Goal: Task Accomplishment & Management: Manage account settings

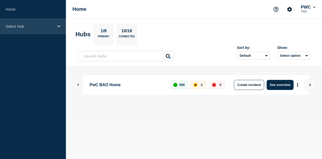
click at [24, 27] on p "Select Hub" at bounding box center [30, 26] width 48 height 4
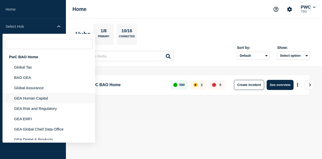
click at [38, 103] on li "GEA Human Capital" at bounding box center [49, 108] width 93 height 10
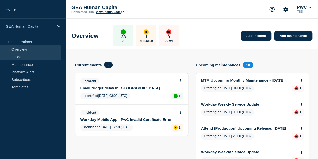
click at [20, 57] on link "Incident" at bounding box center [30, 57] width 61 height 8
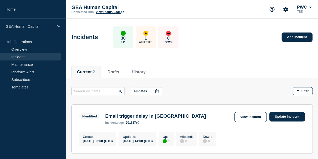
click at [156, 118] on h3 "Email trigger delay in [GEOGRAPHIC_DATA]" at bounding box center [155, 116] width 101 height 6
click at [292, 117] on link "Update incident" at bounding box center [287, 116] width 36 height 9
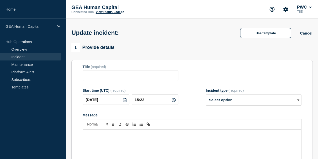
type input "Email trigger delay in [GEOGRAPHIC_DATA]"
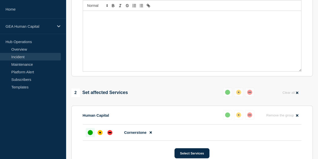
scroll to position [47, 0]
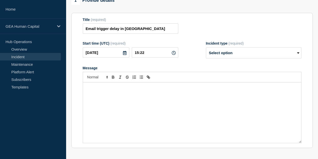
click at [172, 55] on icon at bounding box center [174, 53] width 4 height 4
click at [108, 118] on div "Message" at bounding box center [192, 112] width 218 height 60
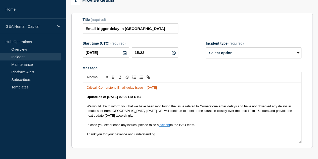
scroll to position [2, 0]
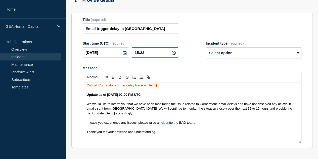
click at [152, 58] on input "15:22" at bounding box center [155, 52] width 47 height 10
drag, startPoint x: 153, startPoint y: 62, endPoint x: 117, endPoint y: 61, distance: 35.5
click at [117, 58] on div "[DATE] 15:22" at bounding box center [131, 52] width 96 height 10
type input "14:00"
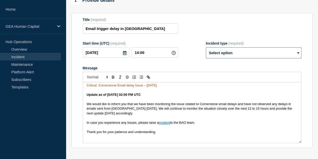
click at [247, 58] on select "Select option Investigating Identified Monitoring Resolved" at bounding box center [254, 52] width 96 height 11
select select "monitoring"
click at [206, 57] on select "Select option Investigating Identified Monitoring Resolved" at bounding box center [254, 52] width 96 height 11
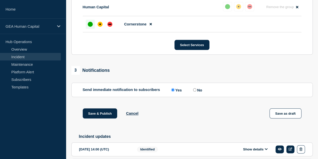
scroll to position [273, 0]
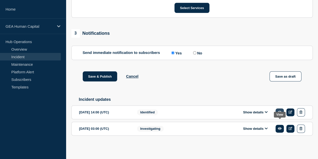
click at [280, 114] on link at bounding box center [280, 112] width 8 height 8
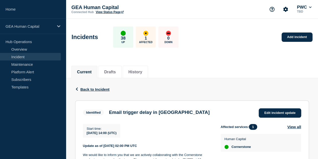
scroll to position [75, 0]
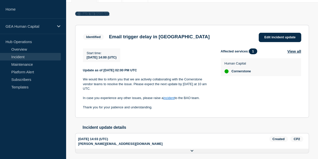
click at [87, 13] on span "Back to Incident" at bounding box center [95, 14] width 29 height 4
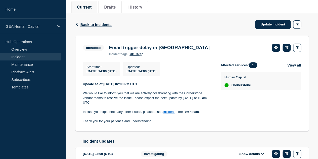
scroll to position [75, 0]
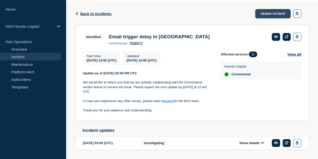
click at [276, 11] on link "Update incident" at bounding box center [273, 13] width 36 height 9
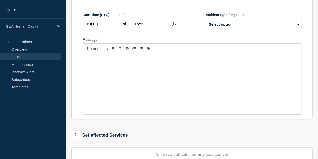
type input "Email trigger delay in [GEOGRAPHIC_DATA]"
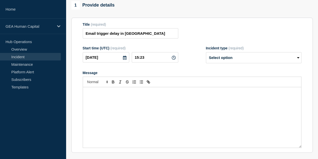
scroll to position [50, 0]
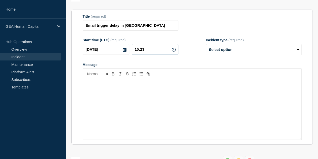
click at [151, 54] on input "15:23" at bounding box center [155, 49] width 47 height 10
drag, startPoint x: 151, startPoint y: 58, endPoint x: 131, endPoint y: 57, distance: 20.2
click at [131, 54] on div "[DATE] 15:23" at bounding box center [131, 49] width 96 height 10
type input "14:00"
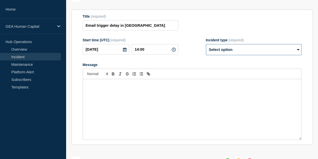
click at [243, 55] on select "Select option Investigating Identified Monitoring Resolved" at bounding box center [254, 49] width 96 height 11
select select "monitoring"
click at [206, 54] on select "Select option Investigating Identified Monitoring Resolved" at bounding box center [254, 49] width 96 height 11
click at [152, 105] on div "Message" at bounding box center [192, 109] width 218 height 60
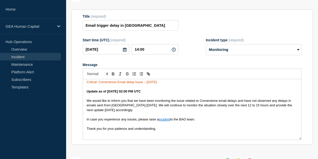
scroll to position [0, 0]
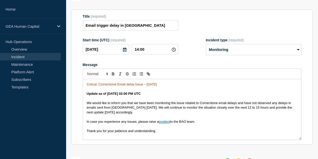
drag, startPoint x: 180, startPoint y: 91, endPoint x: 77, endPoint y: 92, distance: 102.9
click at [77, 92] on section "Title (required) Email trigger delay in Cornerstone Start time (UTC) (required)…" at bounding box center [192, 77] width 242 height 135
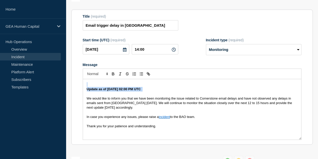
drag, startPoint x: 123, startPoint y: 99, endPoint x: 79, endPoint y: 94, distance: 44.1
click at [79, 94] on section "Title (required) Email trigger delay in Cornerstone Start time (UTC) (required)…" at bounding box center [192, 77] width 242 height 135
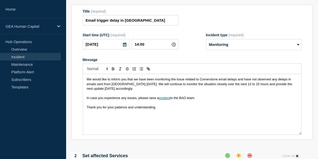
scroll to position [101, 0]
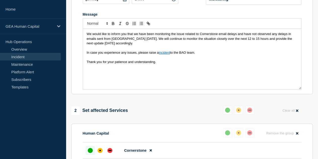
click at [89, 64] on span "Thank you for your patience and understanding." at bounding box center [121, 62] width 69 height 4
click at [99, 73] on p "Message" at bounding box center [192, 71] width 211 height 5
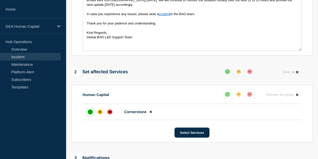
scroll to position [151, 0]
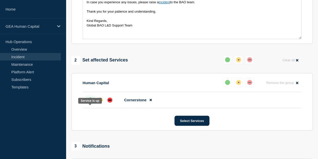
click at [90, 102] on div "up" at bounding box center [90, 99] width 5 height 5
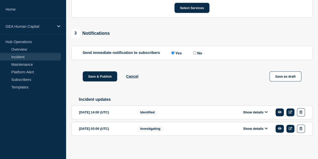
scroll to position [273, 0]
click at [101, 78] on button "Save & Publish" at bounding box center [100, 76] width 35 height 10
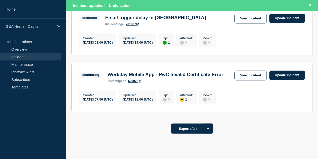
scroll to position [126, 0]
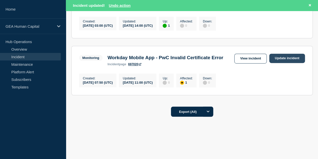
click at [292, 60] on link "Update incident" at bounding box center [287, 58] width 36 height 9
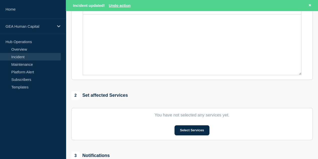
type input "Workday Mobile App - PwC Invalid Certificate Error"
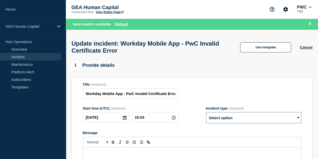
click at [298, 121] on select "Select option Investigating Identified Monitoring Resolved" at bounding box center [254, 117] width 96 height 11
select select "resolved"
click at [206, 115] on select "Select option Investigating Identified Monitoring Resolved" at bounding box center [254, 117] width 96 height 11
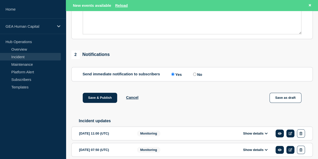
scroll to position [198, 0]
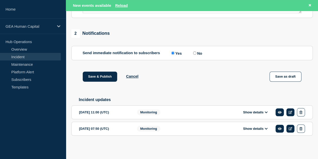
click at [196, 52] on input "No" at bounding box center [194, 52] width 3 height 3
radio input "true"
radio input "false"
click at [254, 111] on button "Show details" at bounding box center [256, 112] width 28 height 4
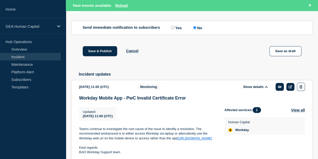
scroll to position [245, 0]
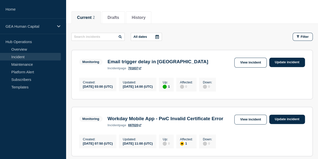
scroll to position [101, 0]
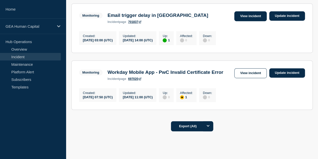
click at [253, 17] on link "View incident" at bounding box center [250, 16] width 32 height 10
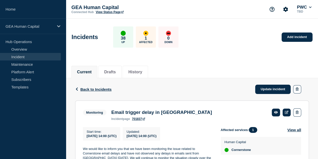
click at [25, 56] on link "Incident" at bounding box center [30, 57] width 61 height 8
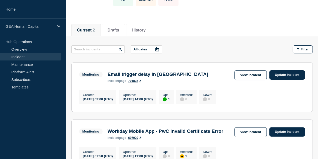
scroll to position [75, 0]
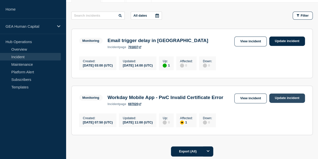
click at [282, 101] on link "Update incident" at bounding box center [287, 97] width 36 height 9
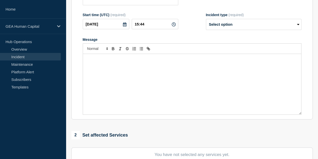
type input "Workday Mobile App - PwC Invalid Certificate Error"
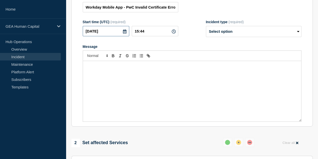
click at [121, 36] on input "[DATE]" at bounding box center [106, 31] width 47 height 10
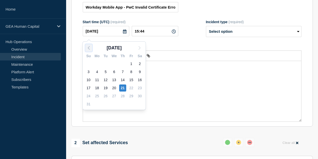
click at [88, 49] on icon "button" at bounding box center [89, 48] width 6 height 6
click at [123, 88] on div "24" at bounding box center [122, 87] width 7 height 7
type input "[DATE]"
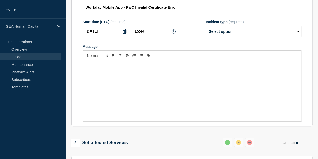
click at [172, 33] on icon at bounding box center [174, 31] width 4 height 4
click at [143, 33] on input "15:44" at bounding box center [155, 31] width 47 height 10
drag, startPoint x: 151, startPoint y: 31, endPoint x: 132, endPoint y: 33, distance: 19.7
click at [132, 33] on input "15:44" at bounding box center [155, 31] width 47 height 10
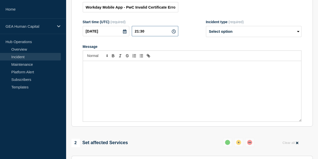
click at [140, 34] on input "21:30" at bounding box center [155, 31] width 47 height 10
type input "20:30"
click at [227, 36] on select "Select option Investigating Identified Monitoring Resolved" at bounding box center [254, 31] width 96 height 11
select select "resolved"
click at [206, 28] on select "Select option Investigating Identified Monitoring Resolved" at bounding box center [254, 31] width 96 height 11
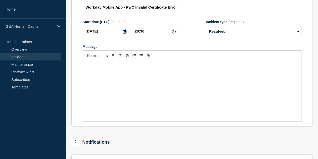
click at [83, 72] on section "Title (required) Workday Mobile App - PwC Invalid Certificate Error Start time …" at bounding box center [192, 58] width 242 height 135
click at [91, 68] on p "Message" at bounding box center [192, 66] width 211 height 5
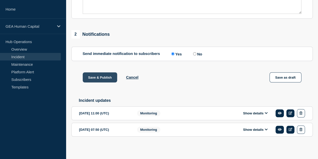
scroll to position [187, 0]
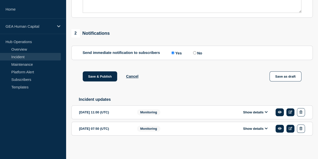
click at [266, 113] on icon at bounding box center [266, 111] width 3 height 3
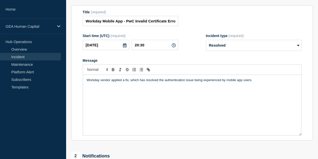
scroll to position [61, 0]
click at [258, 83] on p "Workday vendor applied a fix, which has resolved the authentication issue being…" at bounding box center [192, 80] width 211 height 5
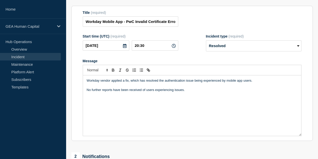
click at [254, 83] on p "Workday vendor applied a fix, which has resolved the authentication issue being…" at bounding box center [192, 80] width 211 height 5
click at [130, 83] on p "Workday vendor applied a fix, which has resolved the authentication issue being…" at bounding box center [192, 80] width 211 height 5
click at [220, 101] on p "Message" at bounding box center [192, 99] width 211 height 5
click at [195, 96] on p "Message" at bounding box center [192, 94] width 211 height 5
click at [194, 92] on p "No further reports have been received of users experiencing issues." at bounding box center [192, 90] width 211 height 5
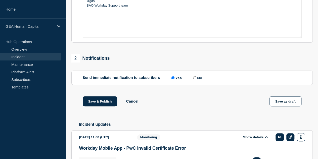
scroll to position [184, 0]
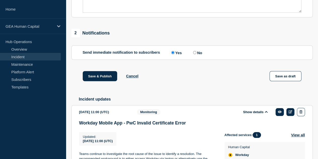
click at [196, 54] on input "No" at bounding box center [194, 52] width 3 height 3
radio input "true"
radio input "false"
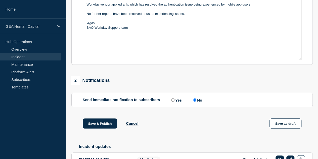
scroll to position [159, 0]
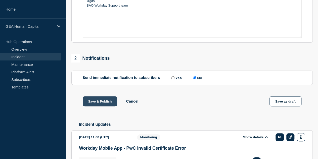
click at [98, 102] on button "Save & Publish" at bounding box center [100, 101] width 35 height 10
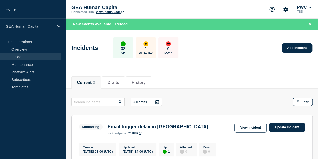
click at [22, 58] on link "Incident" at bounding box center [30, 57] width 61 height 8
click at [20, 57] on link "Incident" at bounding box center [30, 57] width 61 height 8
